Goal: Information Seeking & Learning: Learn about a topic

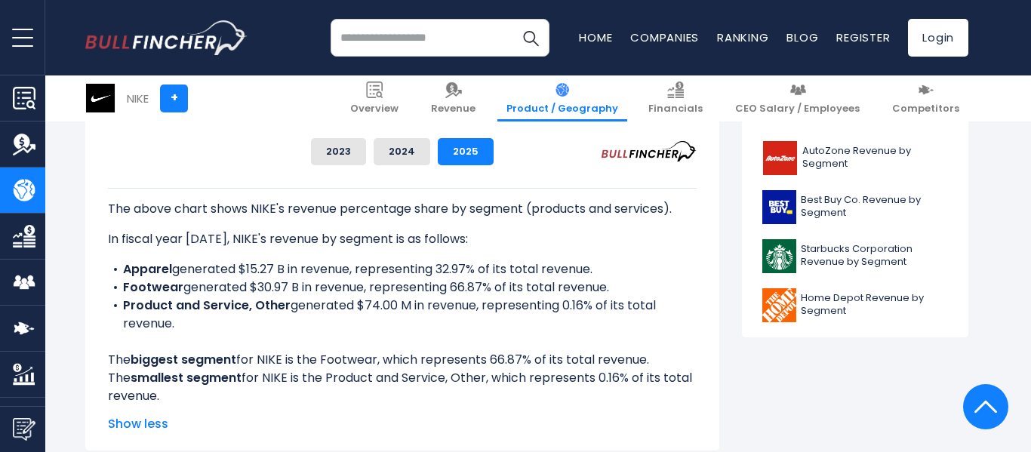
scroll to position [725, 0]
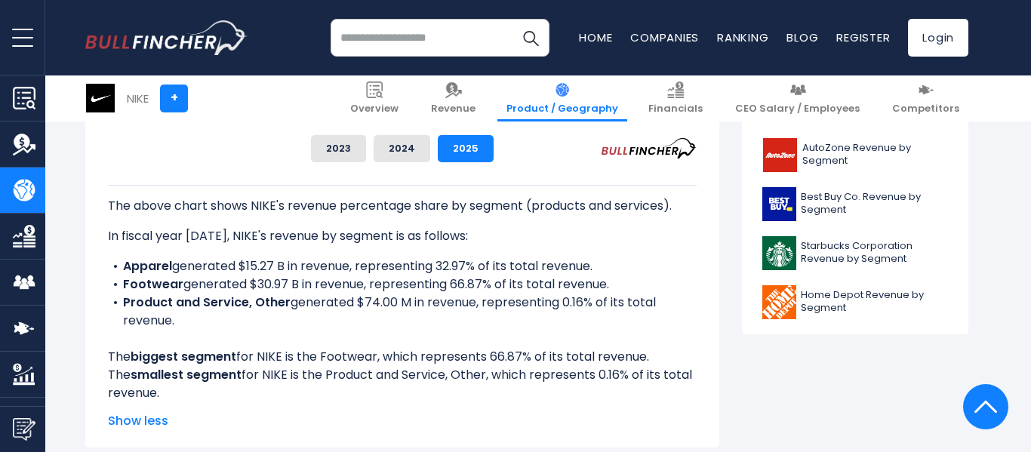
click at [365, 324] on li "Product and Service, Other generated $74.00 M in revenue, representing 0.16% of…" at bounding box center [402, 312] width 589 height 36
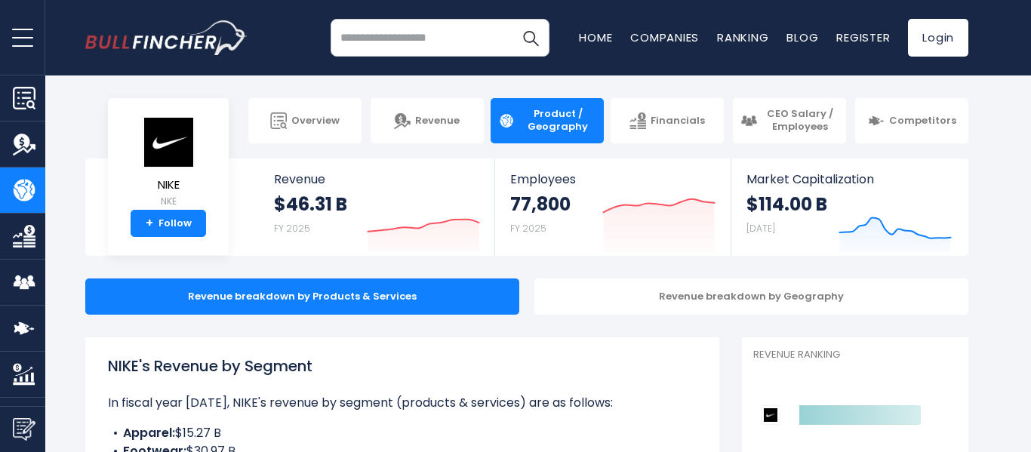
scroll to position [8, 0]
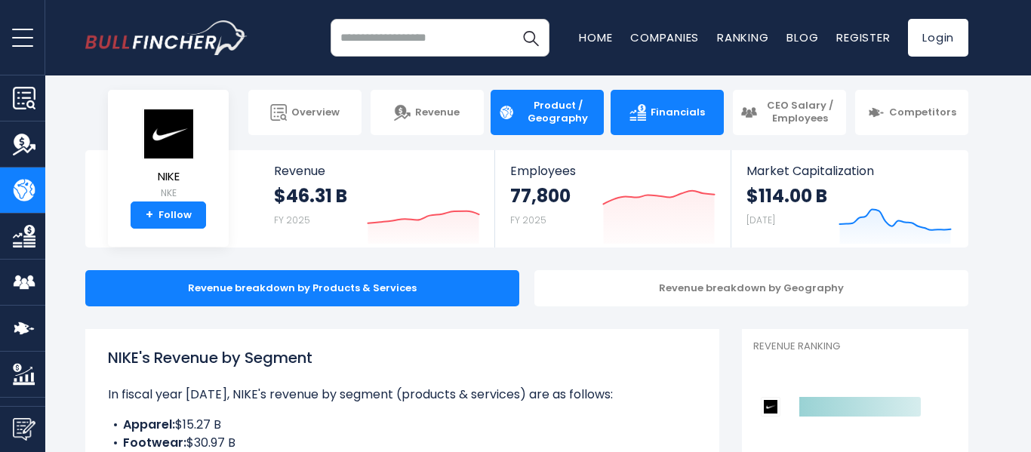
click at [660, 120] on link "Financials" at bounding box center [667, 112] width 113 height 45
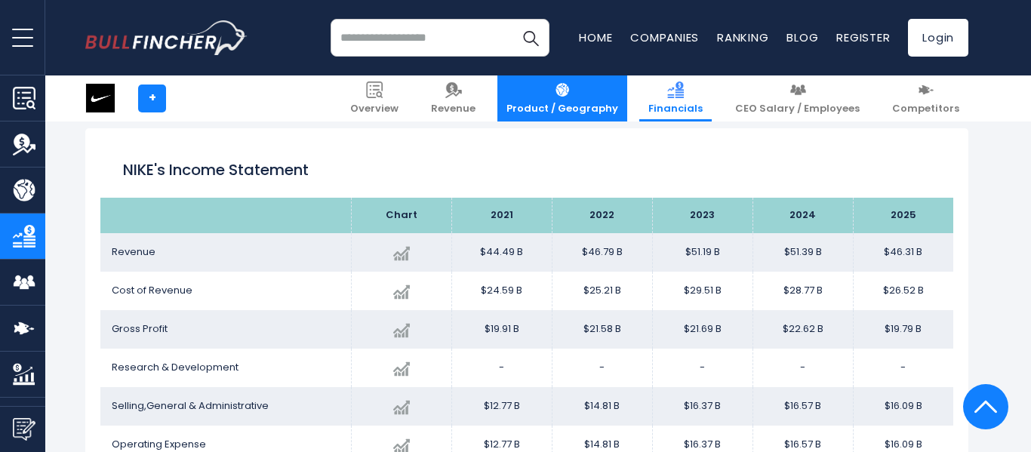
click at [605, 105] on span "Product / Geography" at bounding box center [563, 109] width 112 height 13
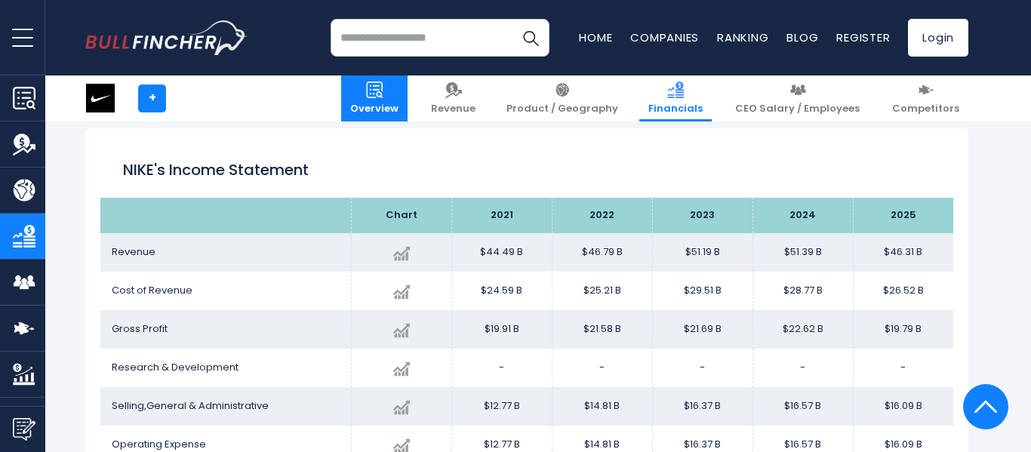
click at [399, 107] on span "Overview" at bounding box center [374, 109] width 48 height 13
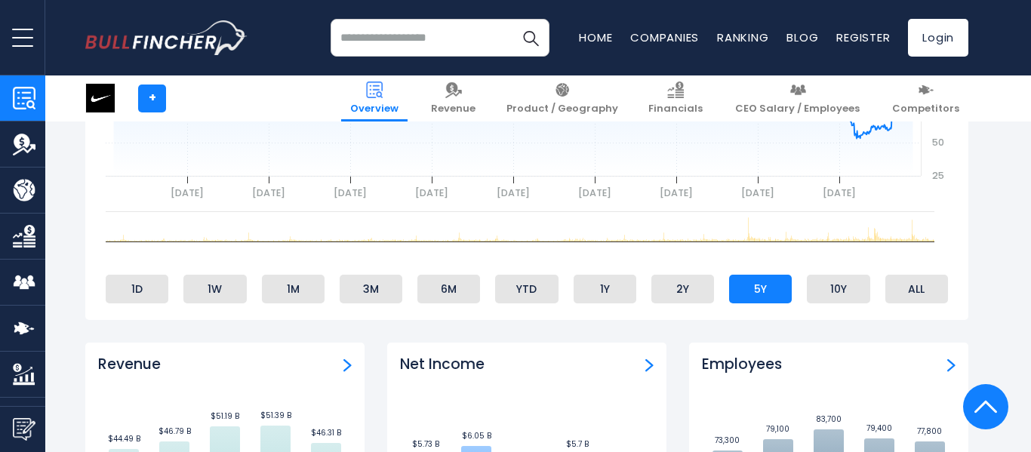
scroll to position [748, 0]
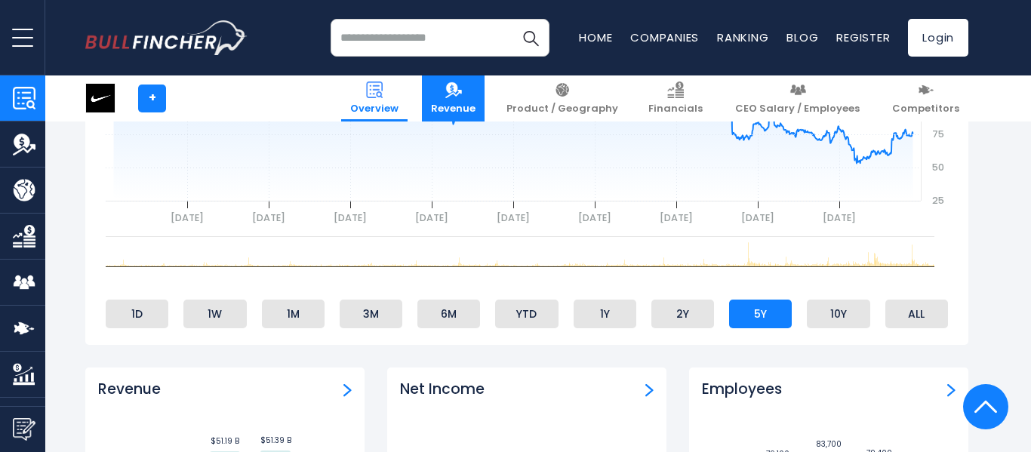
click at [476, 103] on span "Revenue" at bounding box center [453, 109] width 45 height 13
